Goal: Information Seeking & Learning: Find specific fact

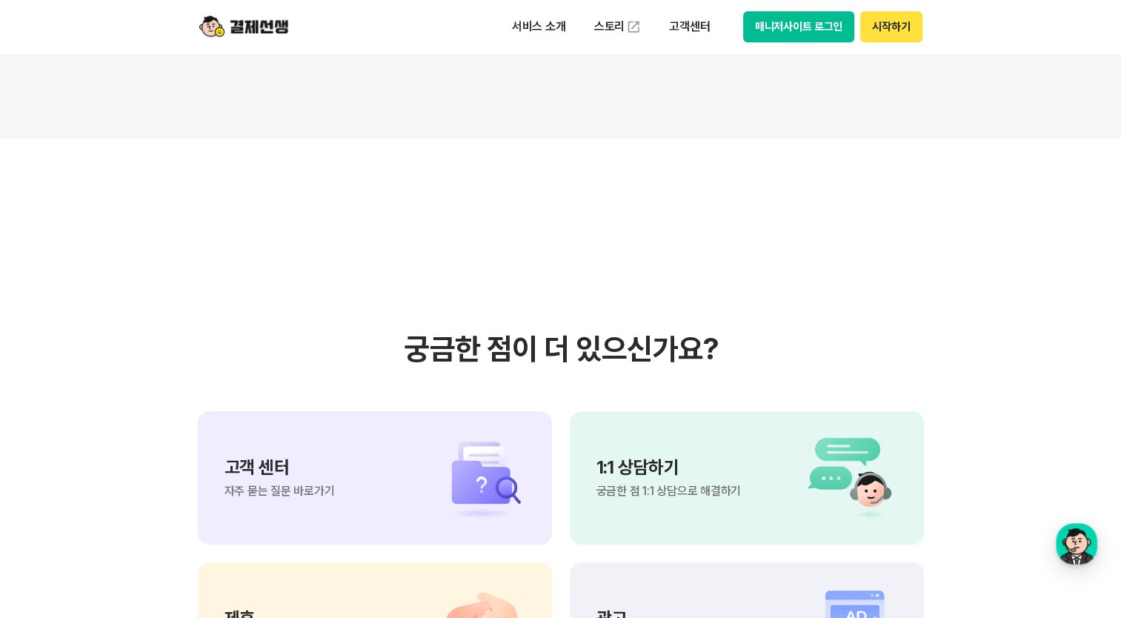
scroll to position [13404, 0]
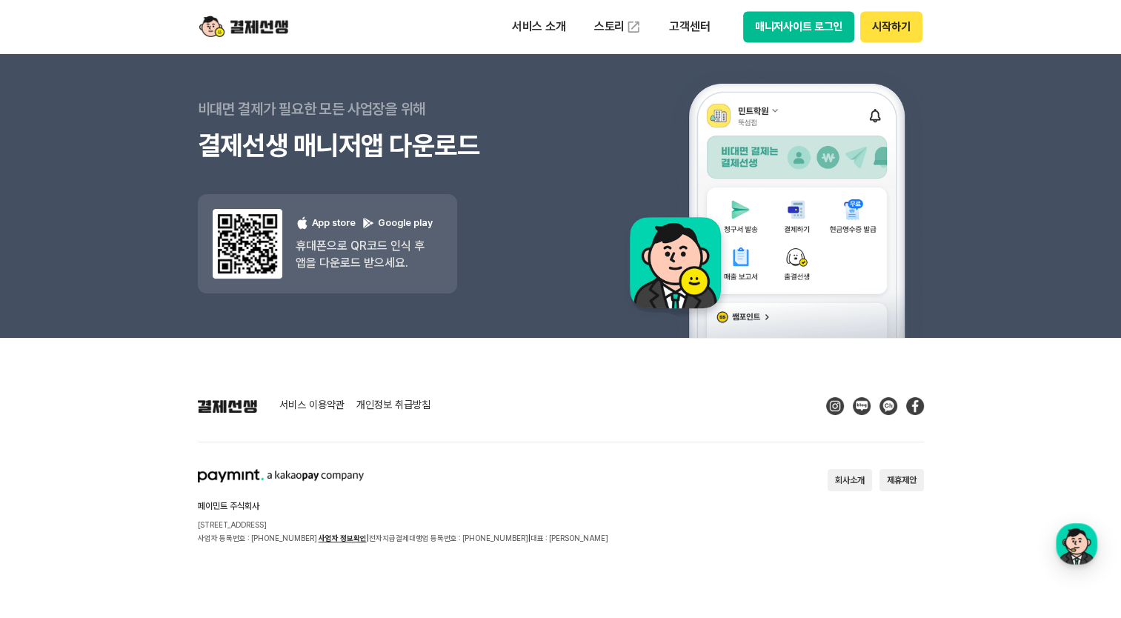
drag, startPoint x: 594, startPoint y: 458, endPoint x: 572, endPoint y: 451, distance: 23.2
click at [594, 458] on div "서비스 이용약관 개인정보 취급방침 페이민트 주식회사 [STREET_ADDRESS] 사업자 등록번호 : [PHONE_NUMBER] 사업자 정보확…" at bounding box center [561, 470] width 726 height 147
click at [676, 28] on p "고객센터" at bounding box center [689, 26] width 61 height 27
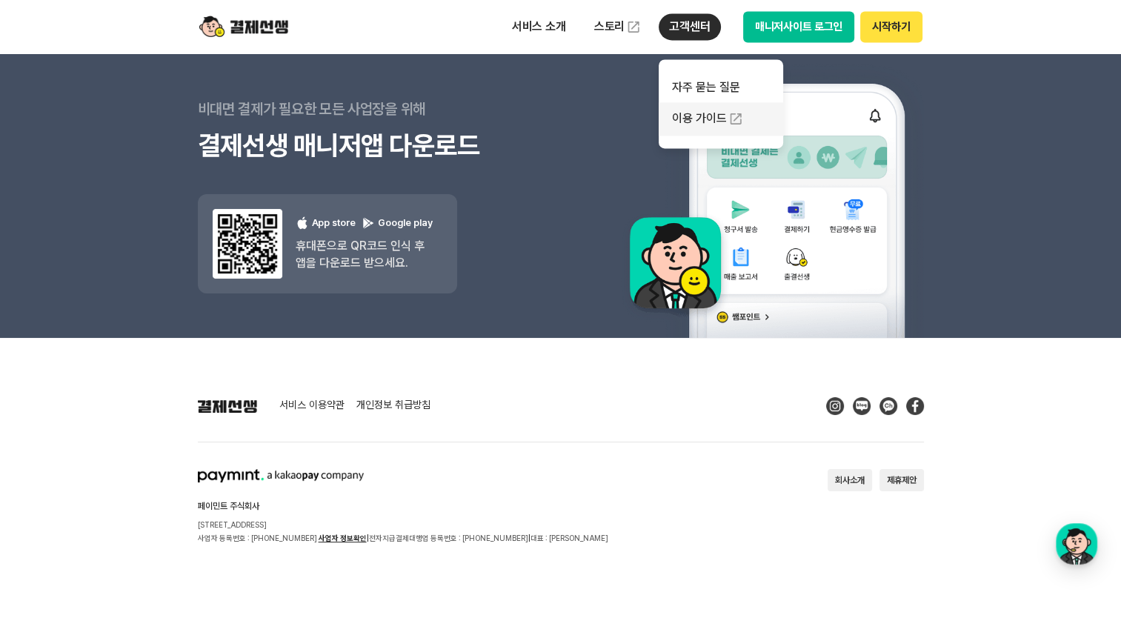
click at [718, 118] on link "이용 가이드" at bounding box center [721, 118] width 124 height 33
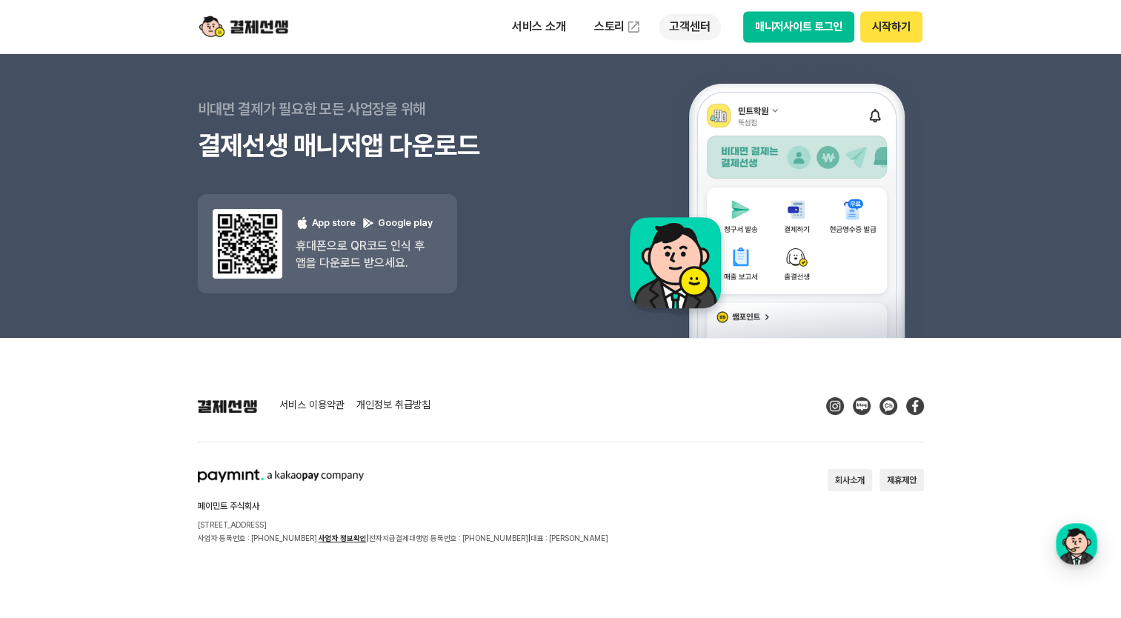
click at [690, 32] on p "고객센터" at bounding box center [689, 26] width 61 height 27
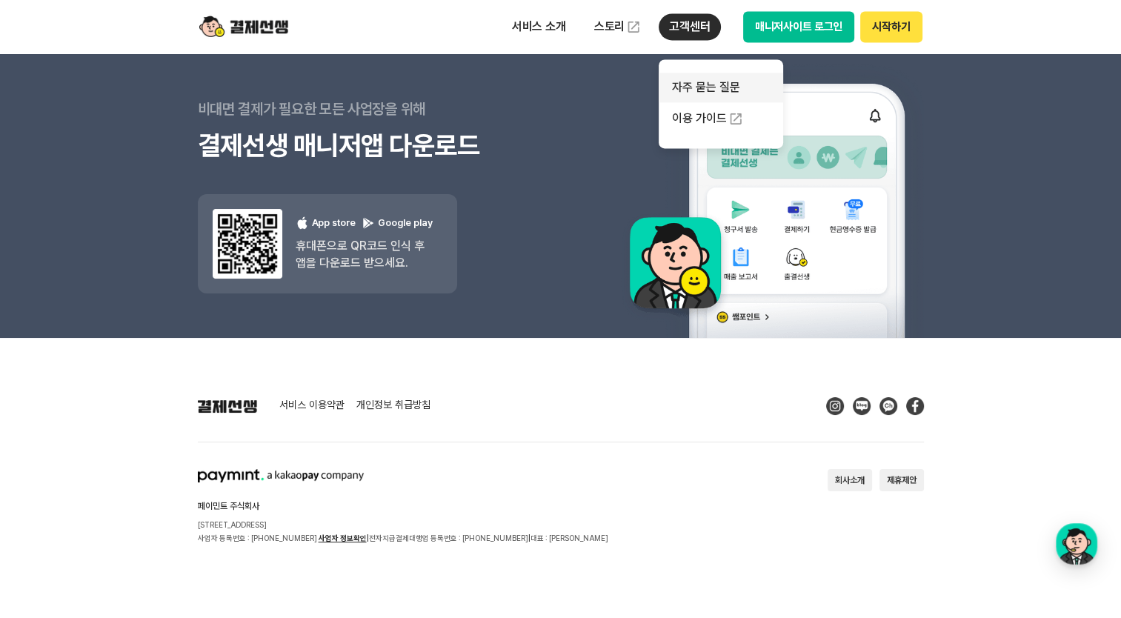
click at [710, 101] on link "자주 묻는 질문" at bounding box center [721, 88] width 124 height 30
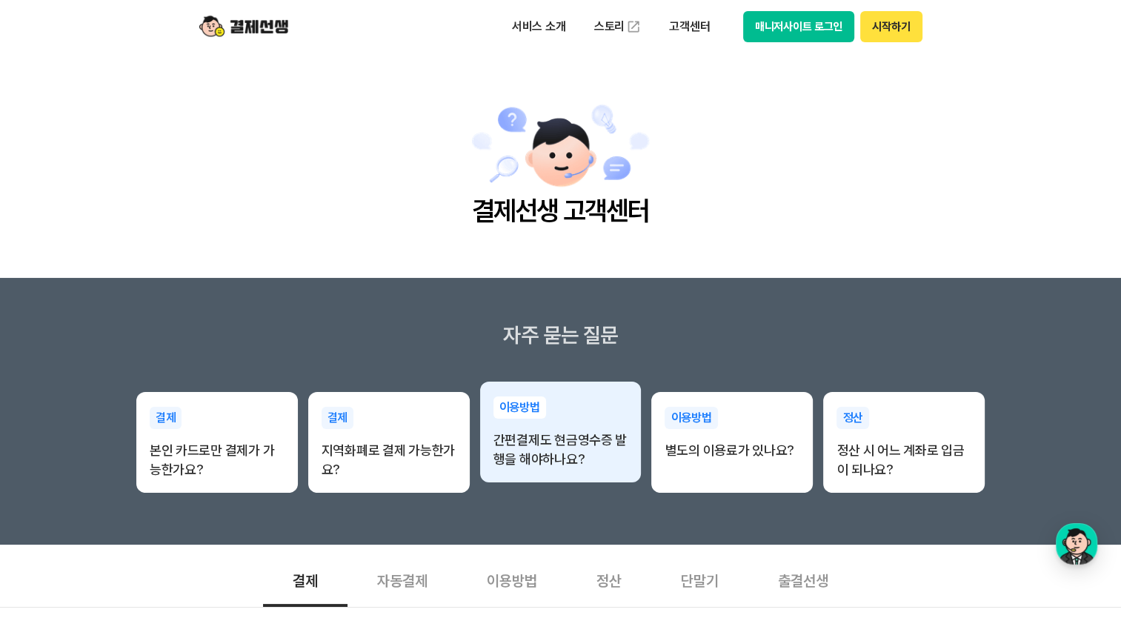
click at [605, 433] on p "간편결제도 현금영수증 발행을 해야하나요?" at bounding box center [560, 449] width 135 height 39
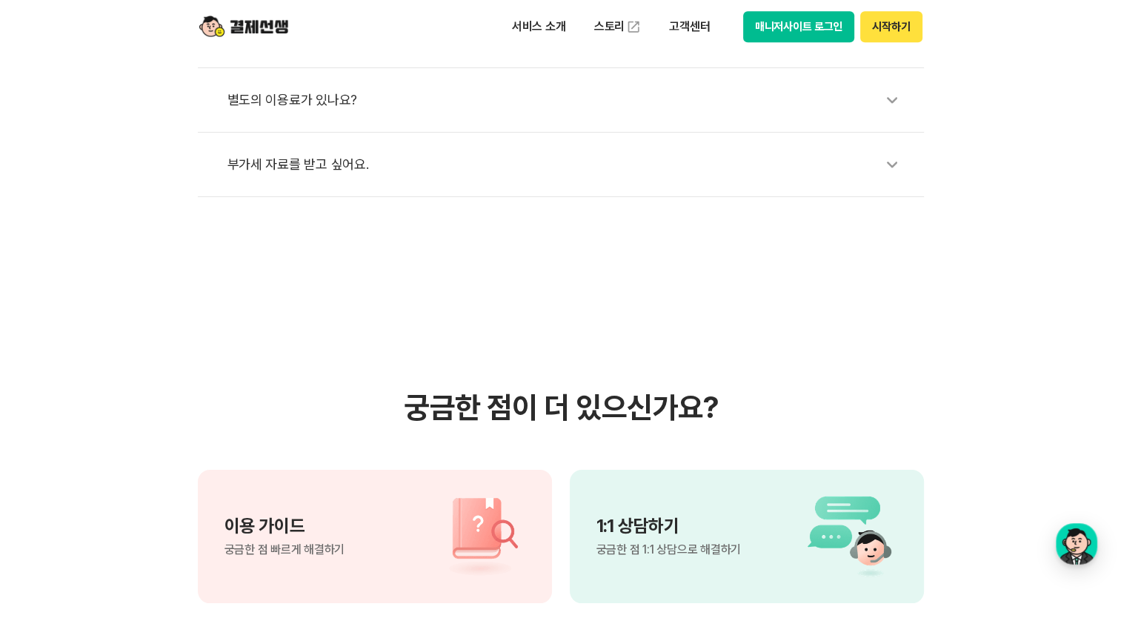
scroll to position [1037, 0]
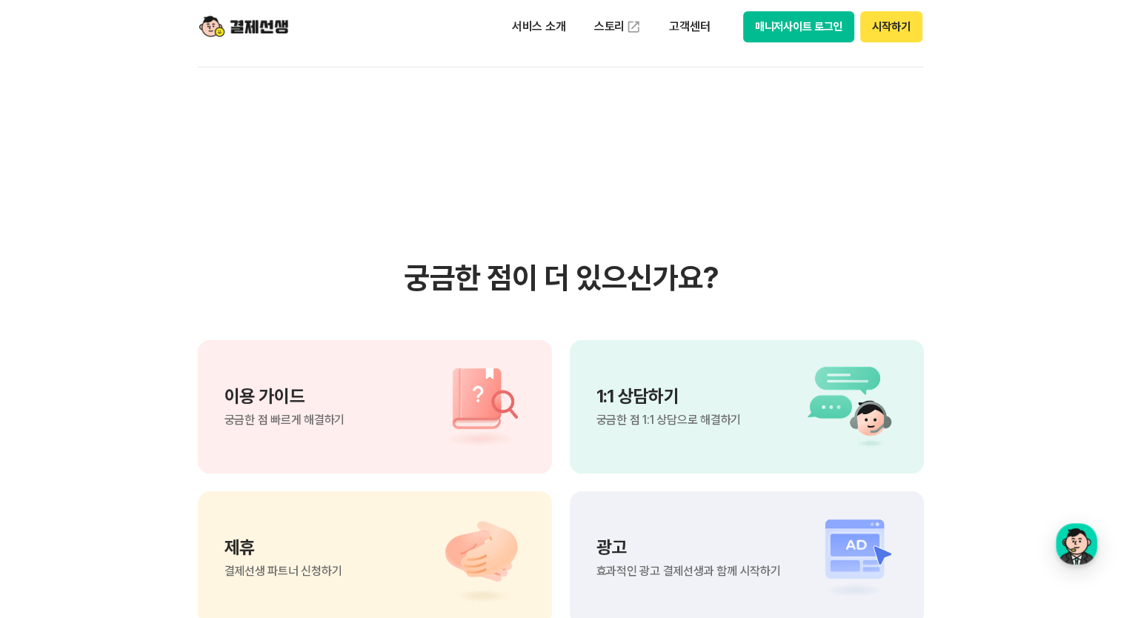
click at [688, 414] on span "궁금한 점 1:1 상담으로 해결하기" at bounding box center [668, 420] width 144 height 12
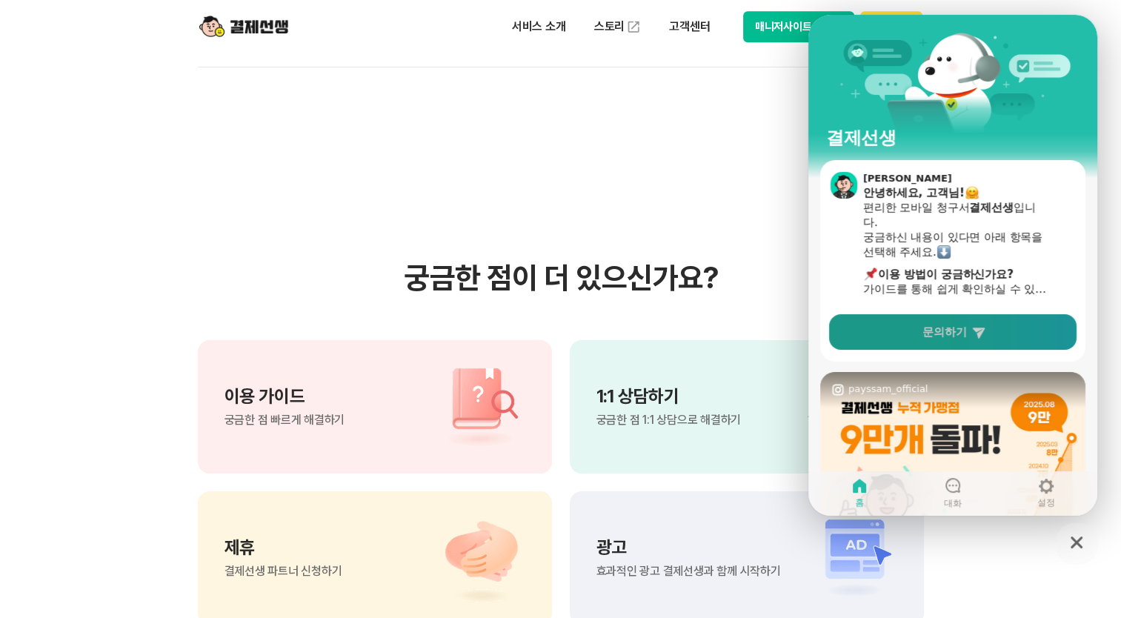
click at [781, 336] on span "문의하기" at bounding box center [944, 331] width 44 height 15
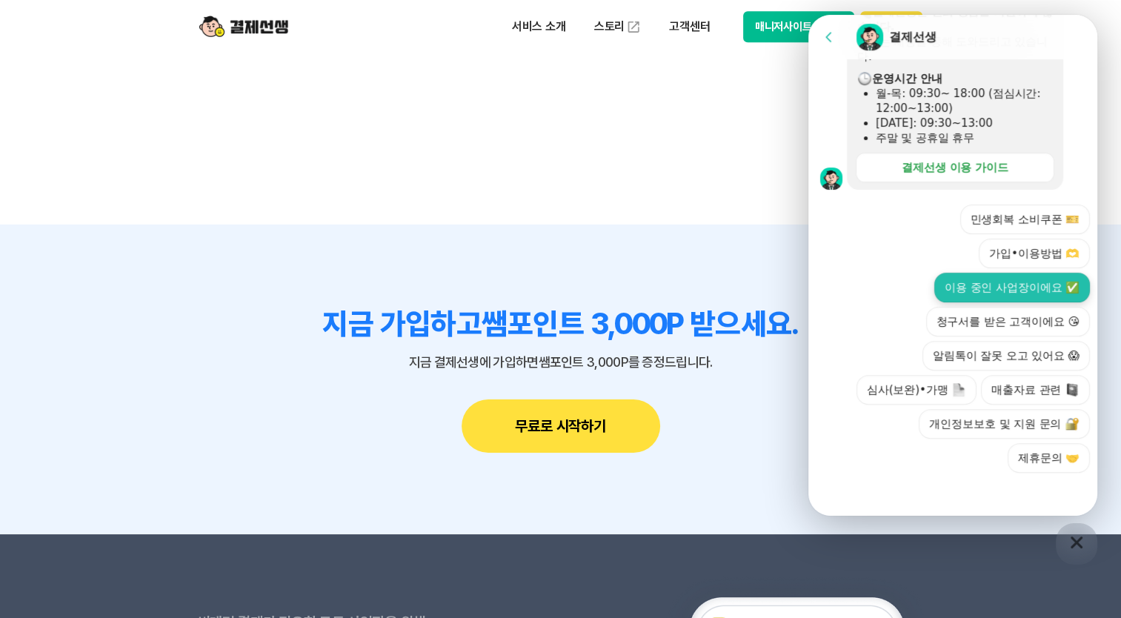
scroll to position [1704, 0]
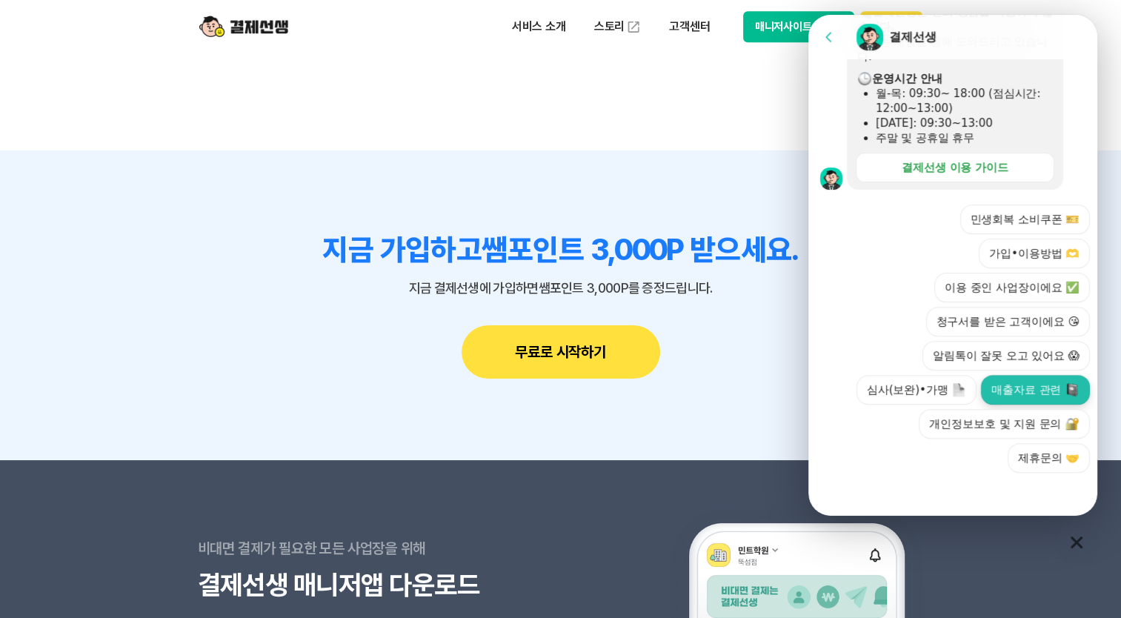
click at [781, 387] on button "매출자료 관련" at bounding box center [1035, 390] width 109 height 30
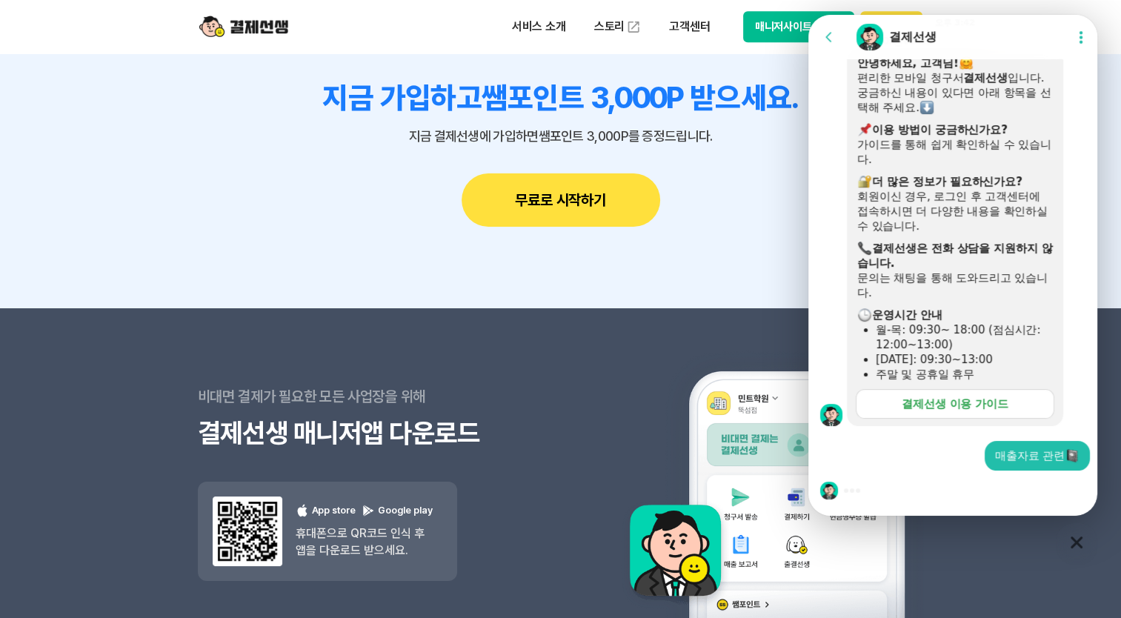
scroll to position [1926, 0]
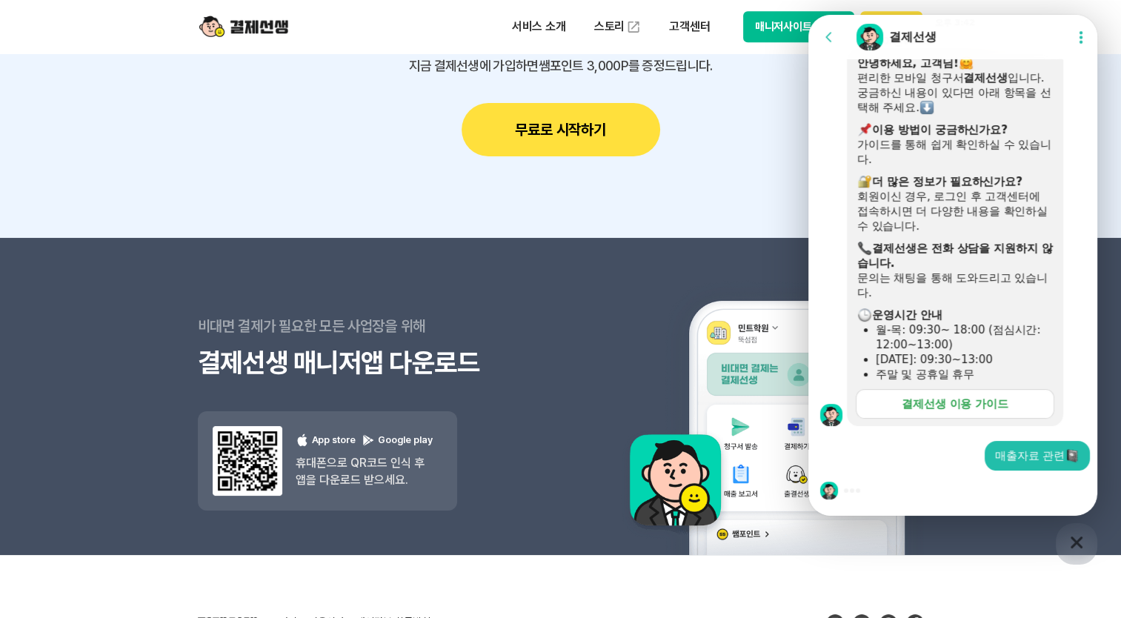
click at [781, 399] on div "결제선생 이용 가이드" at bounding box center [955, 403] width 107 height 15
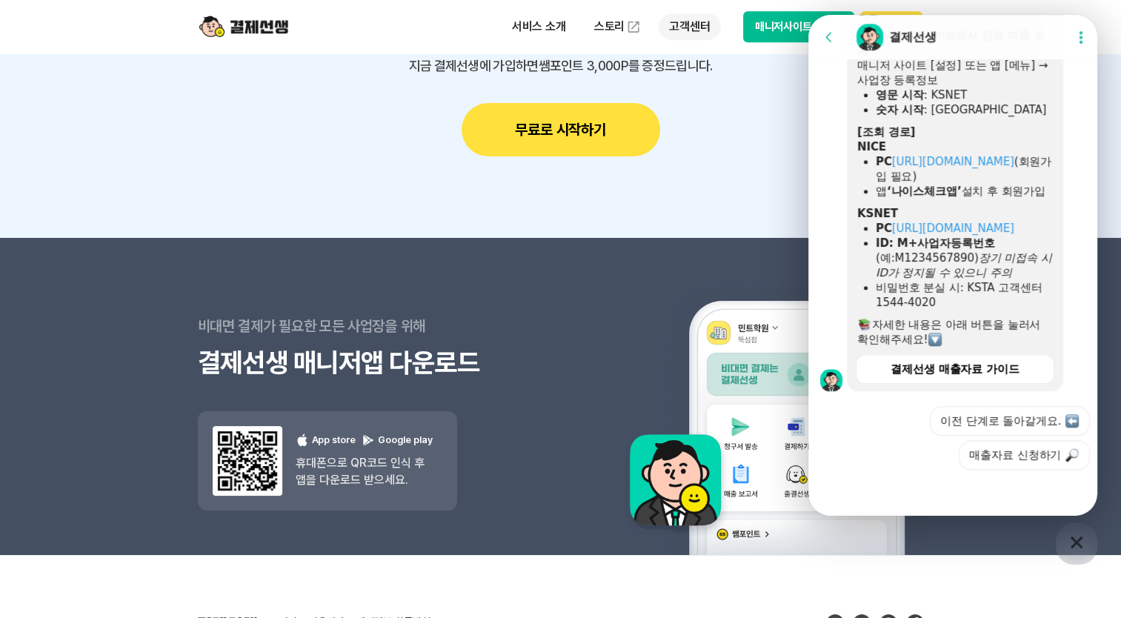
scroll to position [916, 0]
click at [771, 153] on div "지금 가입하고 쌤포인트 3,000P 받으세요. 지금 결제선생에 가입하면 쌤포인트 3,000P를 증정드립니다. 무료로 시작하기" at bounding box center [561, 83] width 726 height 147
click at [757, 177] on section "지금 가입하고 쌤포인트 3,000P 받으세요. 지금 결제선생에 가입하면 쌤포인트 3,000P를 증정드립니다. 무료로 시작하기" at bounding box center [560, 83] width 1121 height 310
click at [781, 551] on icon "button" at bounding box center [1076, 542] width 27 height 27
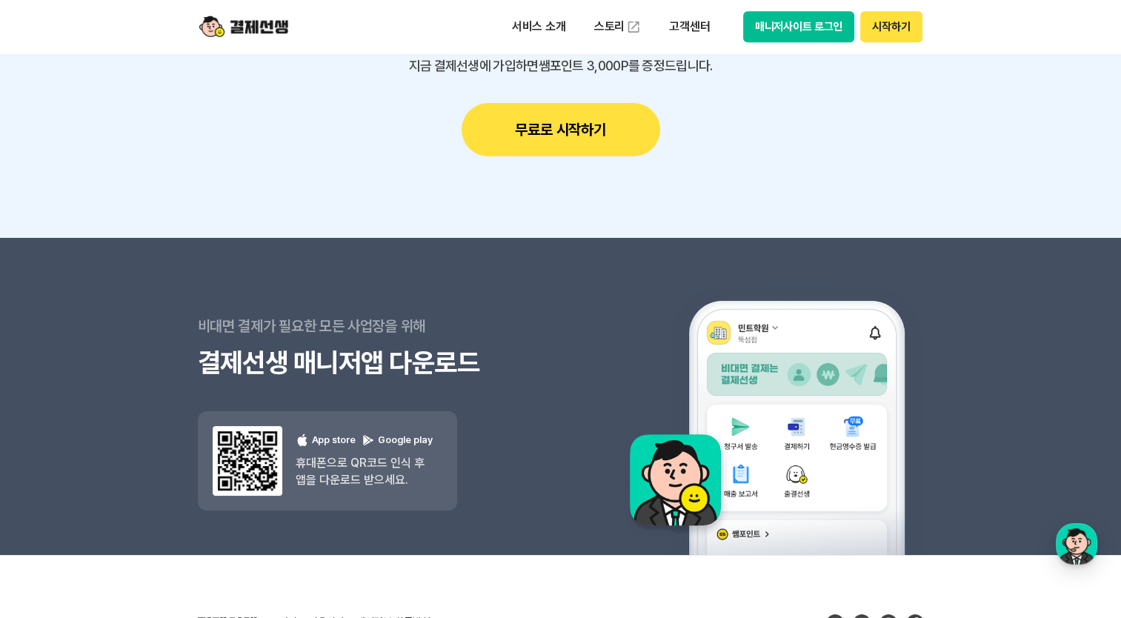
click at [781, 164] on section "지금 가입하고 쌤포인트 3,000P 받으세요. 지금 결제선생에 가입하면 쌤포인트 3,000P를 증정드립니다. 무료로 시작하기" at bounding box center [560, 83] width 1121 height 310
click at [781, 149] on section "지금 가입하고 쌤포인트 3,000P 받으세요. 지금 결제선생에 가입하면 쌤포인트 3,000P를 증정드립니다. 무료로 시작하기" at bounding box center [560, 83] width 1121 height 310
